Goal: Find specific page/section: Find specific page/section

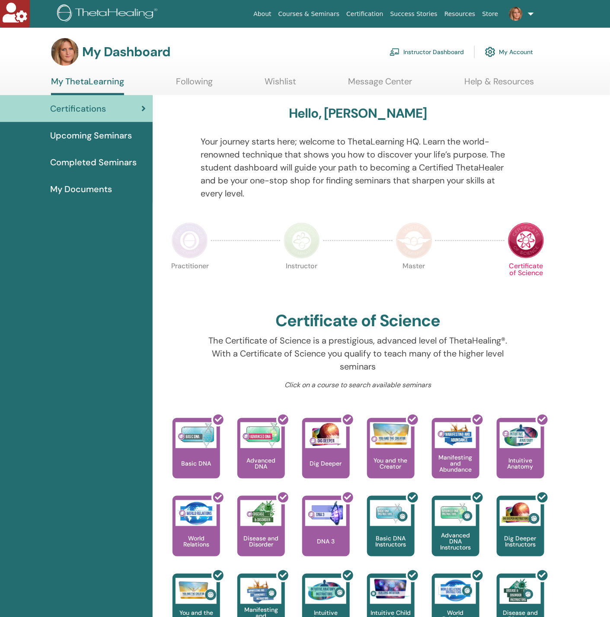
click at [413, 51] on link "Instructor Dashboard" at bounding box center [427, 51] width 74 height 19
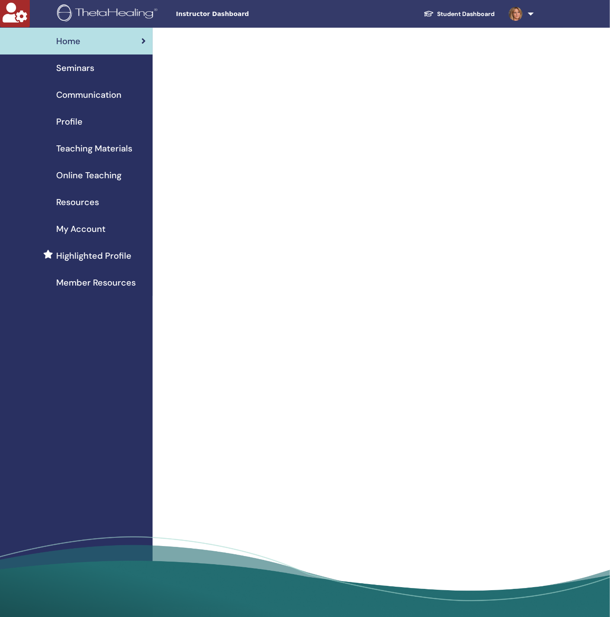
click at [69, 70] on span "Seminars" at bounding box center [75, 67] width 38 height 13
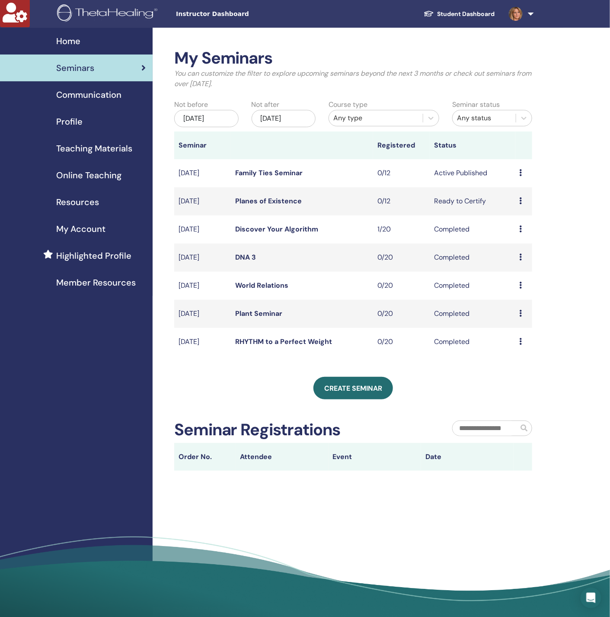
click at [83, 170] on span "Online Teaching" at bounding box center [88, 175] width 65 height 13
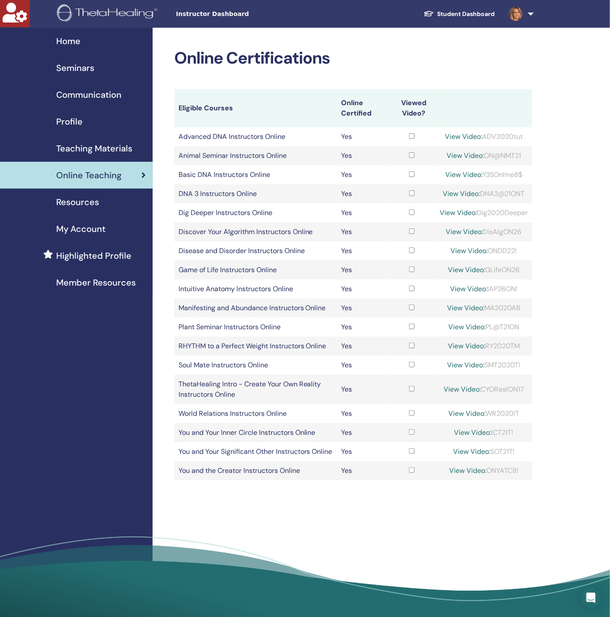
click at [99, 147] on span "Teaching Materials" at bounding box center [94, 148] width 76 height 13
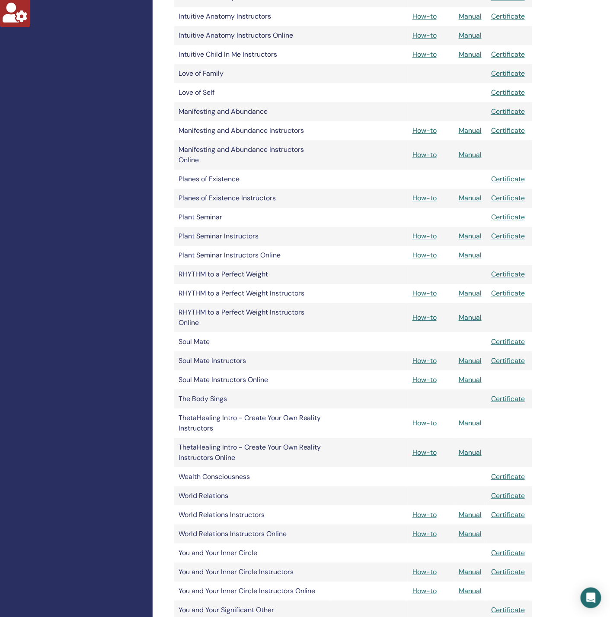
scroll to position [844, 0]
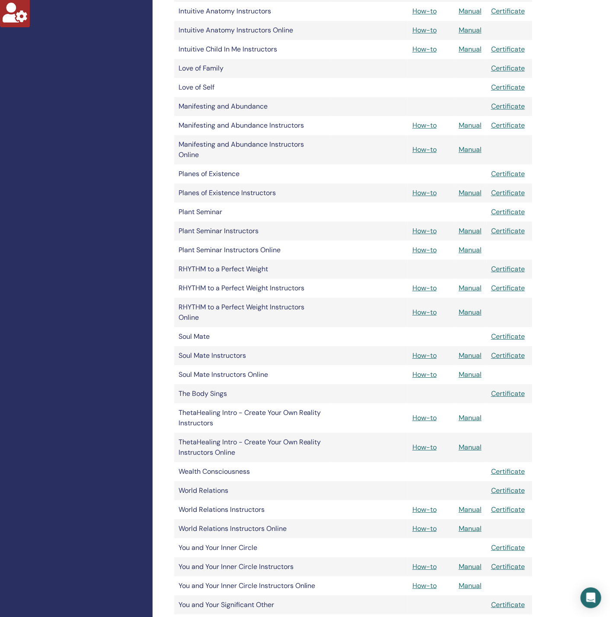
click at [29, 269] on div "Home Seminars Communication Profile Teaching Materials Online Teaching" at bounding box center [76, 31] width 153 height 1695
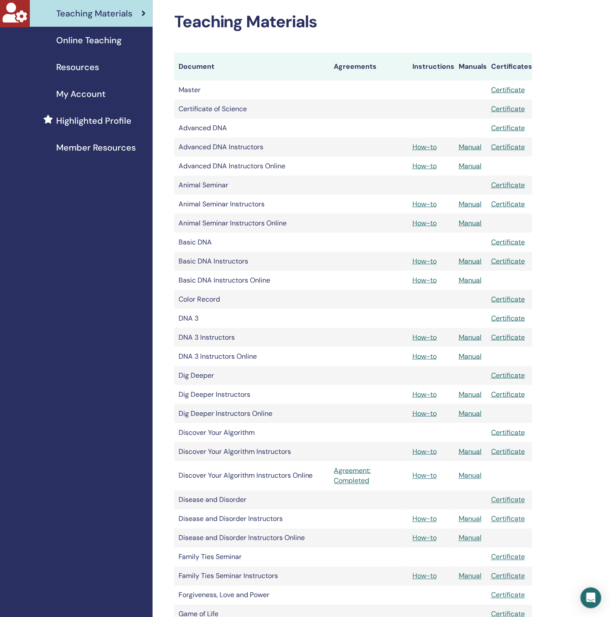
scroll to position [0, 0]
